Goal: Complete application form

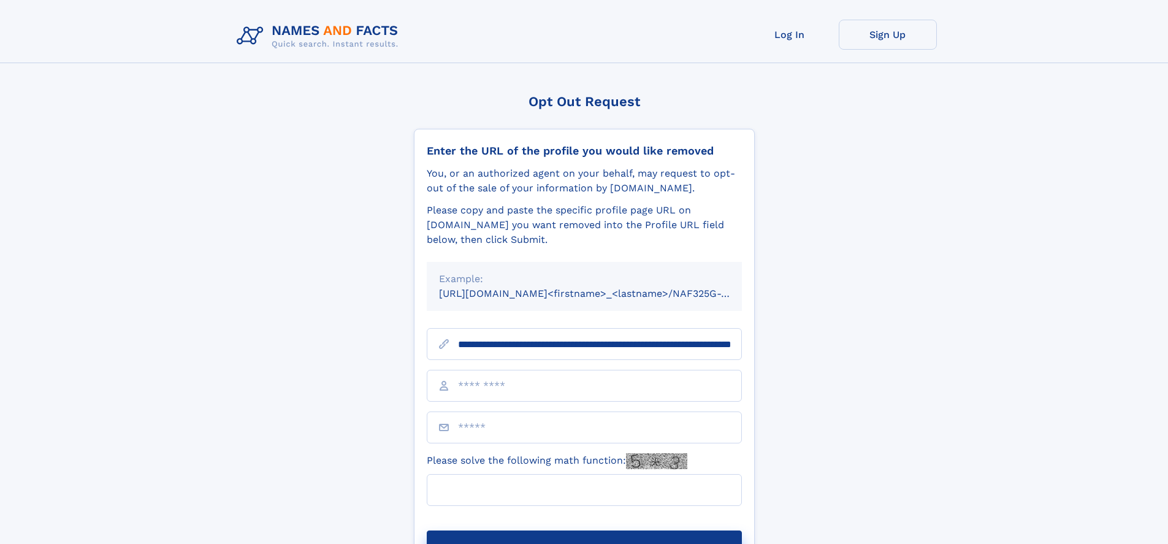
scroll to position [0, 127]
type input "**********"
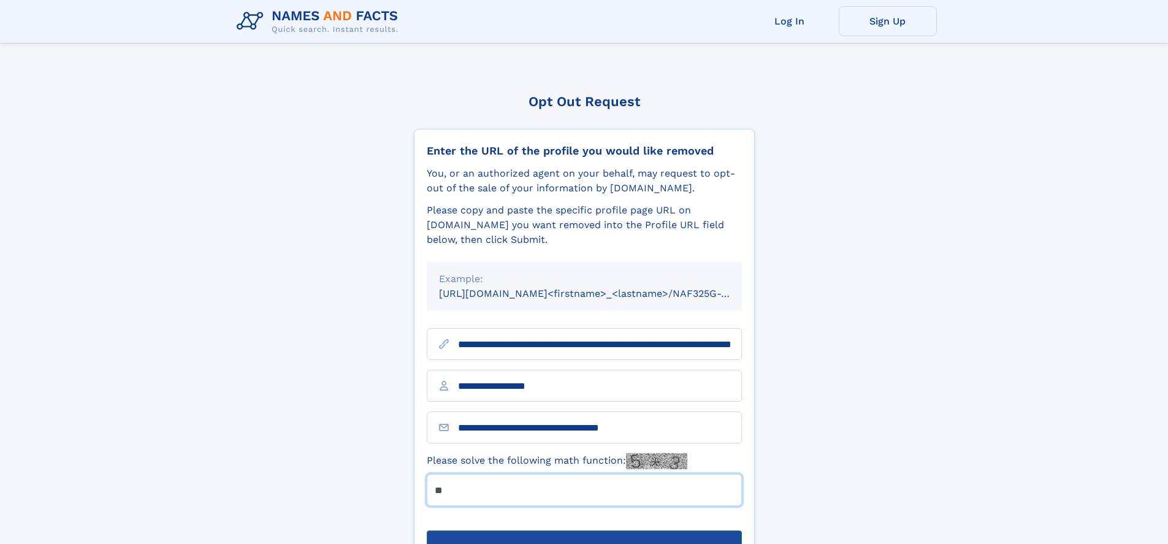
type input "**"
click at [584, 530] on button "Submit Opt Out Request" at bounding box center [584, 549] width 315 height 39
